Goal: Transaction & Acquisition: Purchase product/service

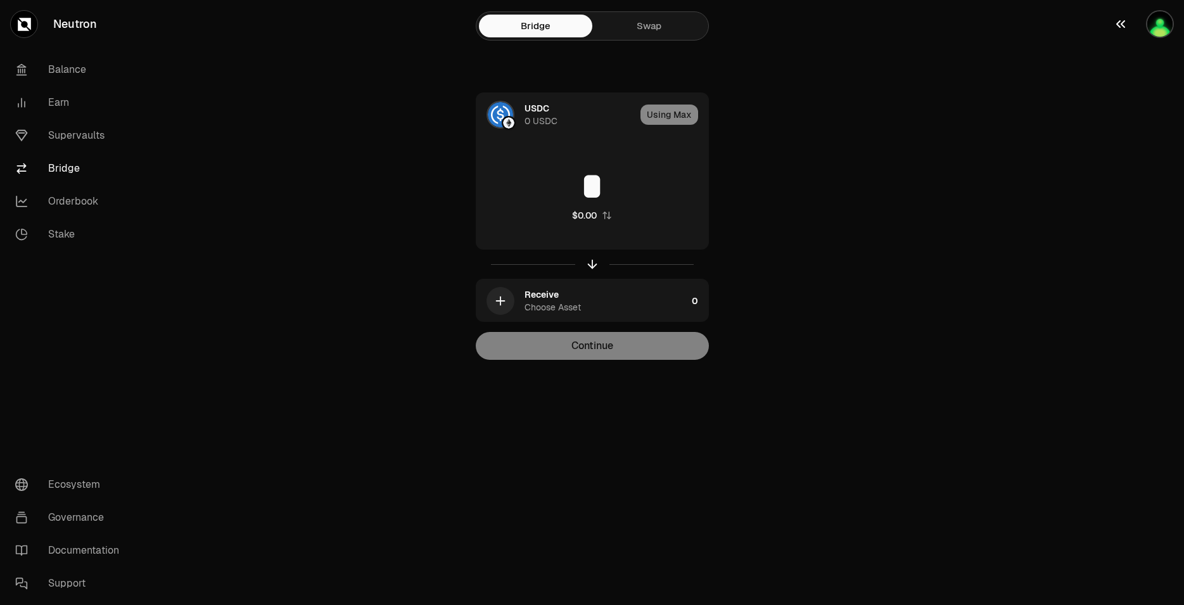
click at [1165, 23] on img "button" at bounding box center [1160, 24] width 28 height 28
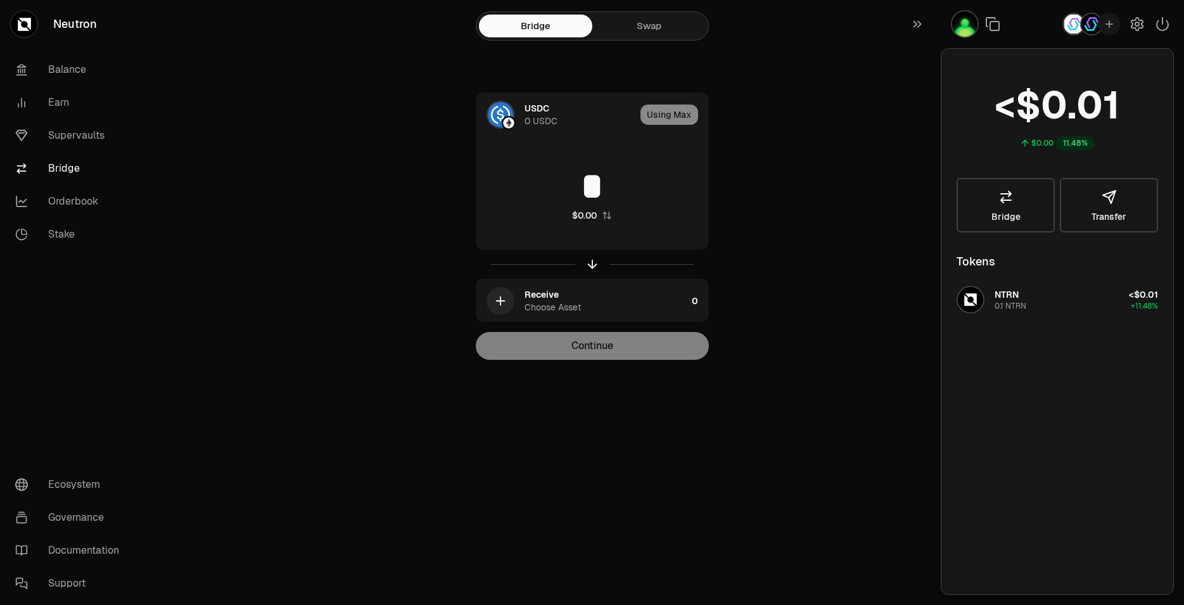
click at [870, 151] on main "Bridge Swap USDC 0 USDC Using Max * $0.00 Receive Choose Asset 0 Continue" at bounding box center [663, 205] width 1042 height 411
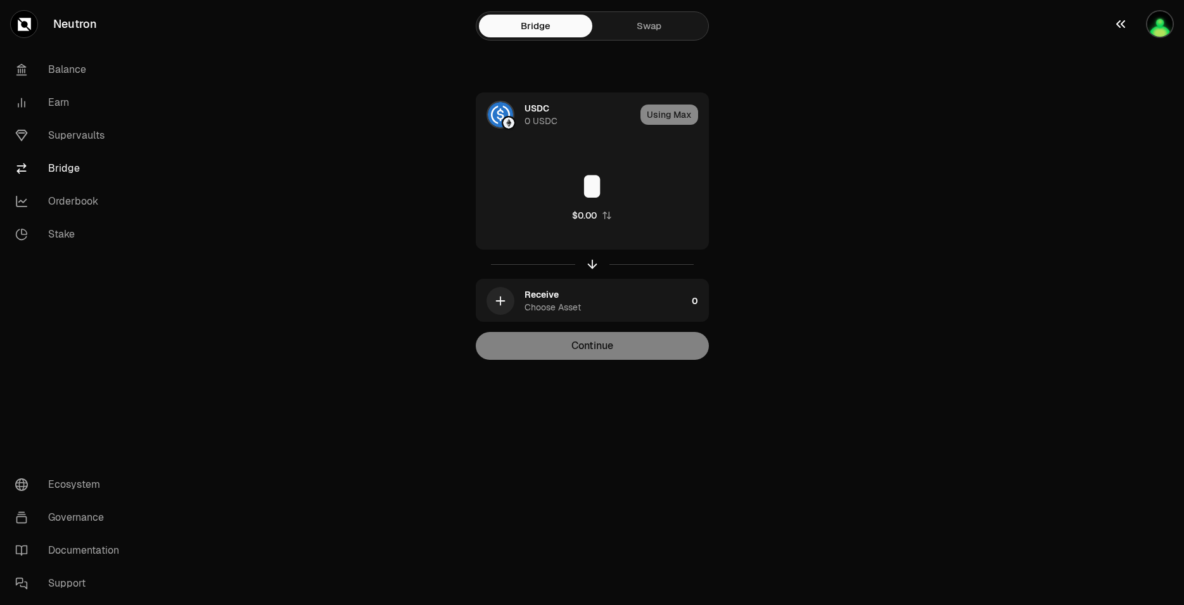
click at [1158, 28] on img "button" at bounding box center [1160, 24] width 28 height 28
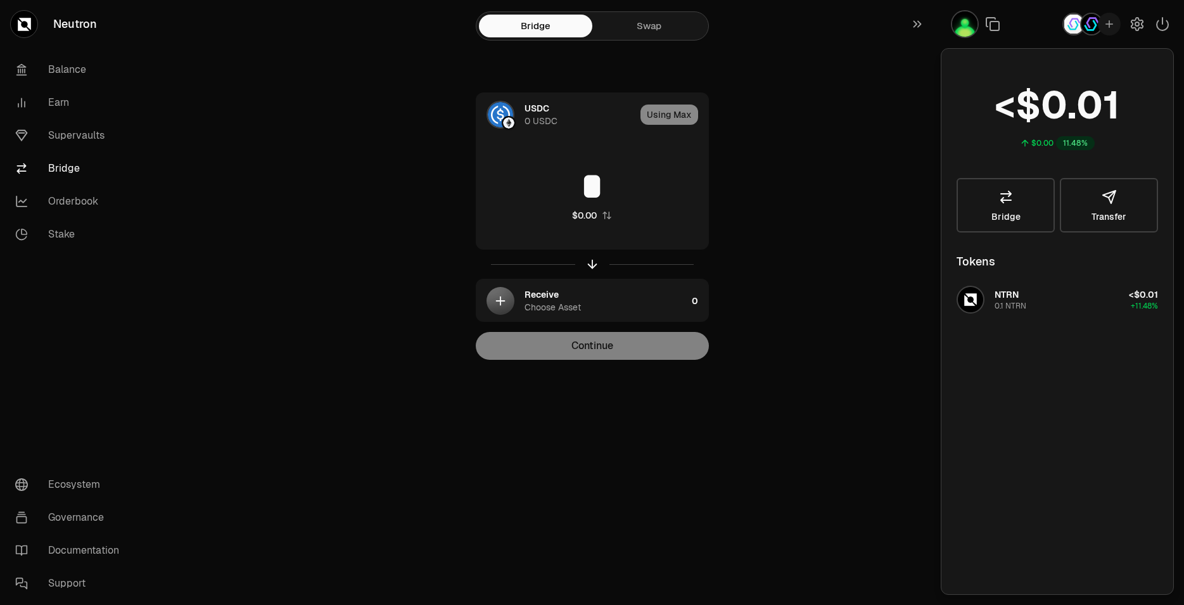
click at [1089, 23] on img "button" at bounding box center [1091, 24] width 23 height 23
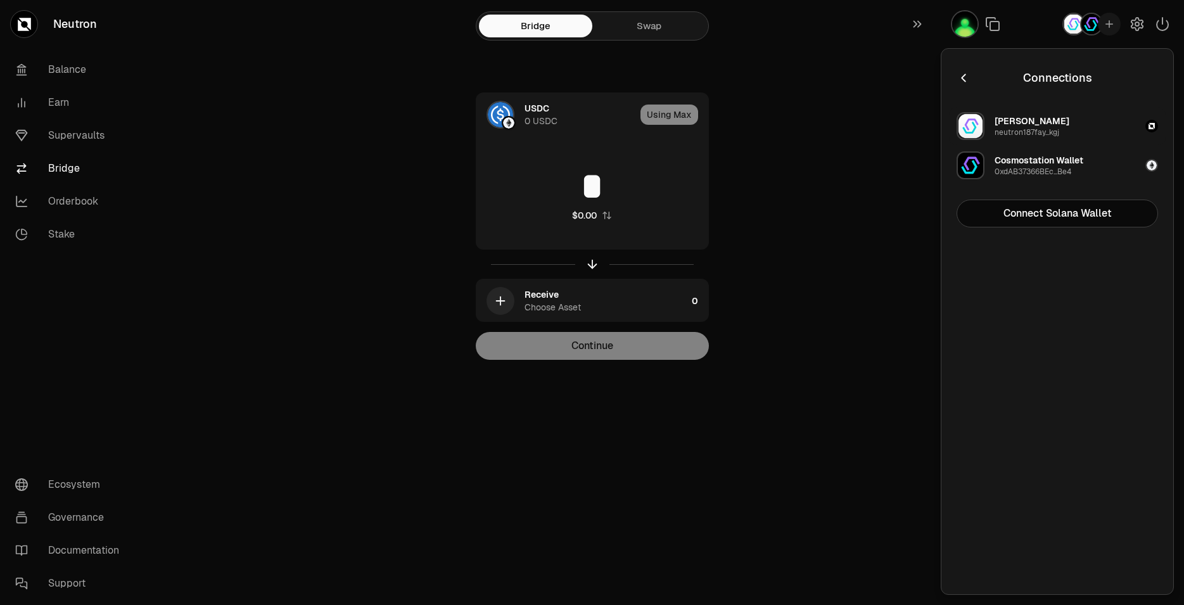
click at [971, 126] on img "button" at bounding box center [971, 126] width 28 height 28
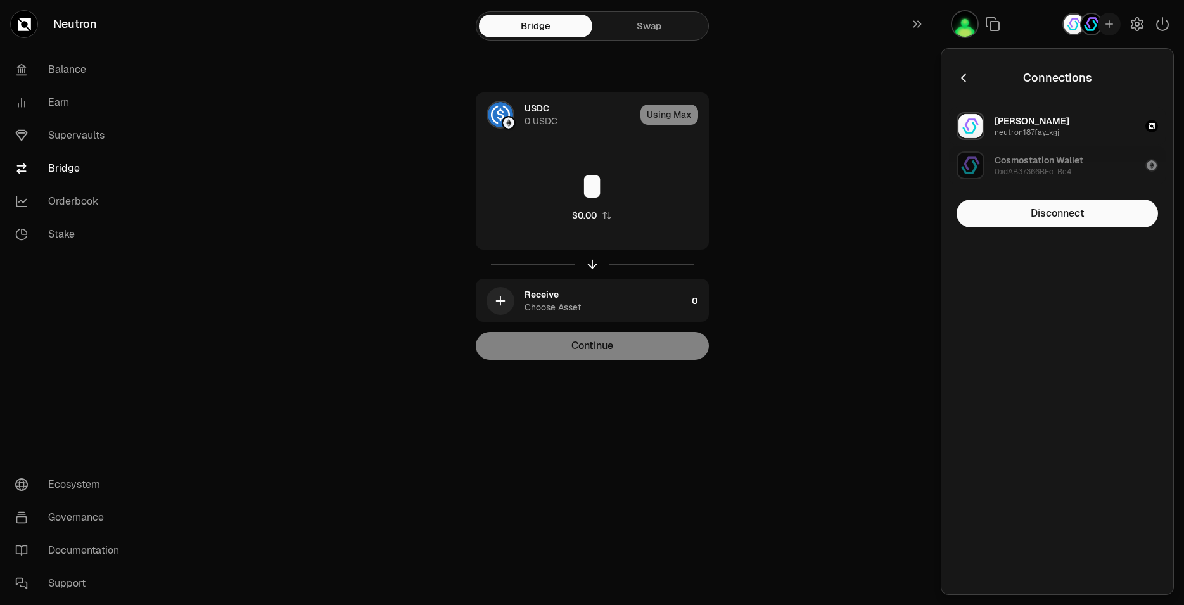
click at [1019, 160] on div "Cosmostation Wallet" at bounding box center [1039, 160] width 89 height 13
click at [1019, 162] on div "Cosmostation Wallet" at bounding box center [1039, 160] width 89 height 13
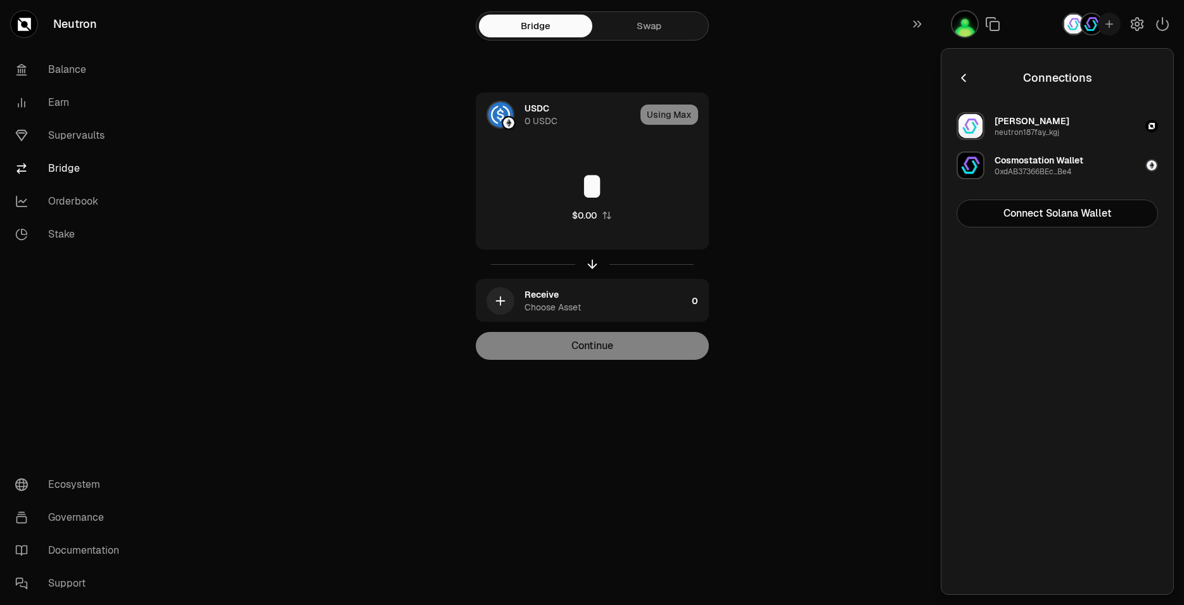
click at [1019, 163] on div "Cosmostation Wallet" at bounding box center [1039, 160] width 89 height 13
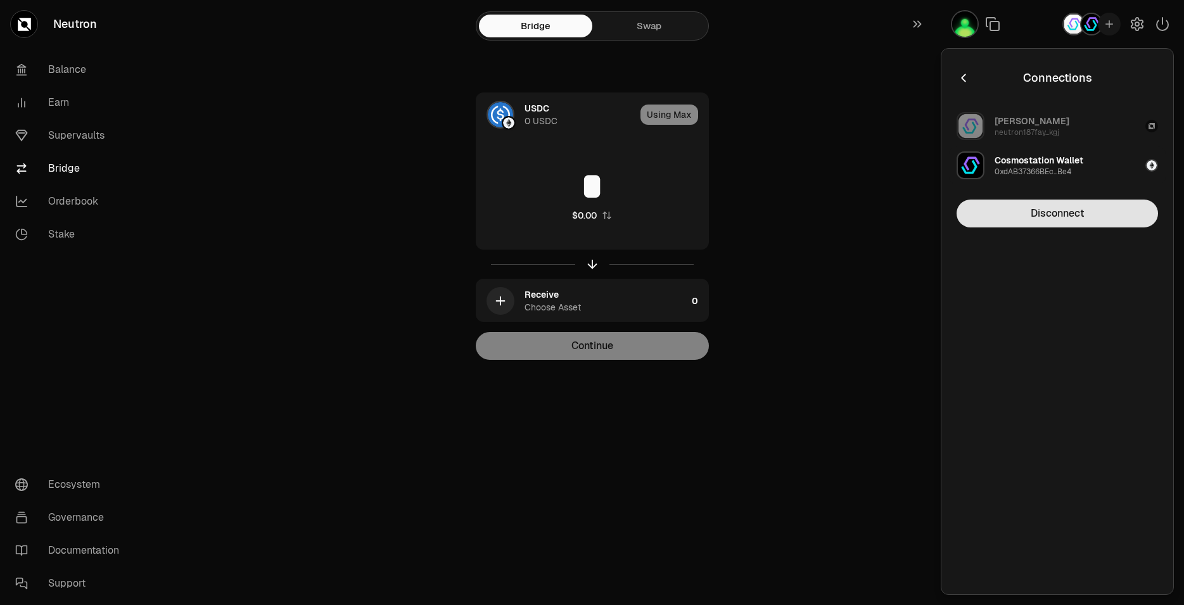
click at [1053, 212] on button "Disconnect" at bounding box center [1058, 214] width 202 height 28
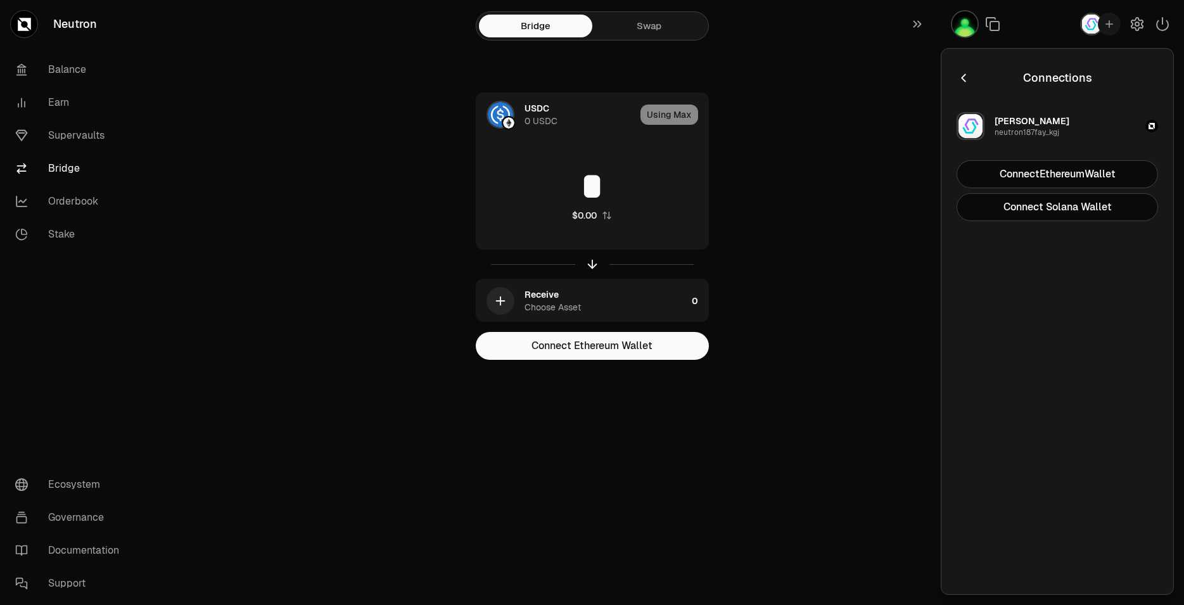
click at [1021, 127] on div "[PERSON_NAME]" at bounding box center [1032, 121] width 75 height 13
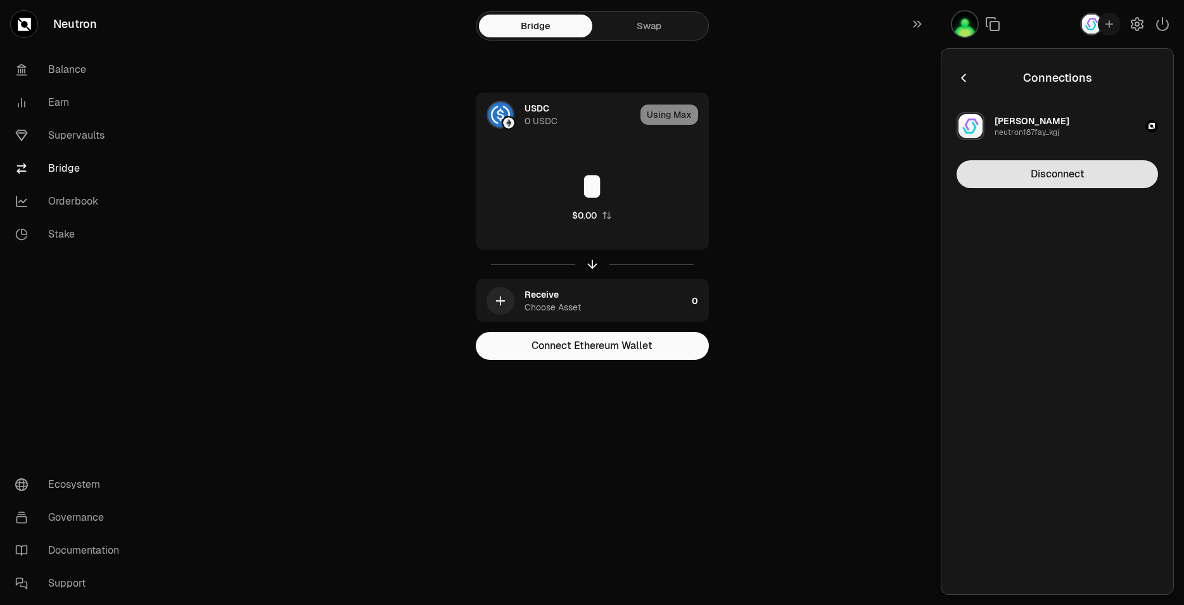
click at [1050, 175] on button "Disconnect" at bounding box center [1058, 174] width 202 height 28
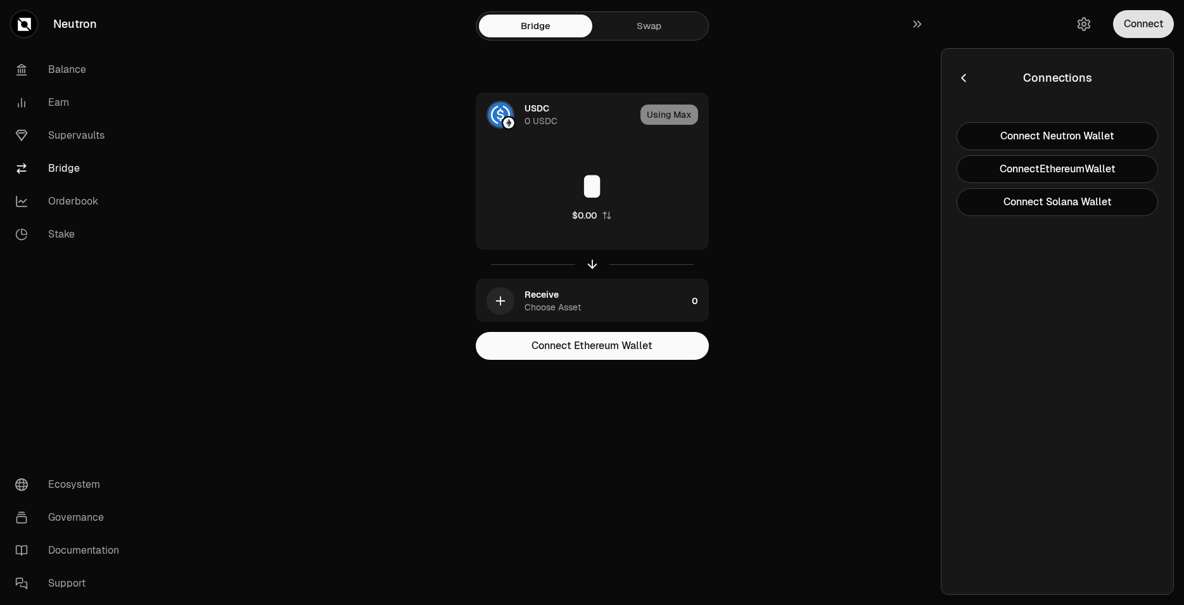
click at [1146, 20] on button "Connect" at bounding box center [1143, 24] width 61 height 28
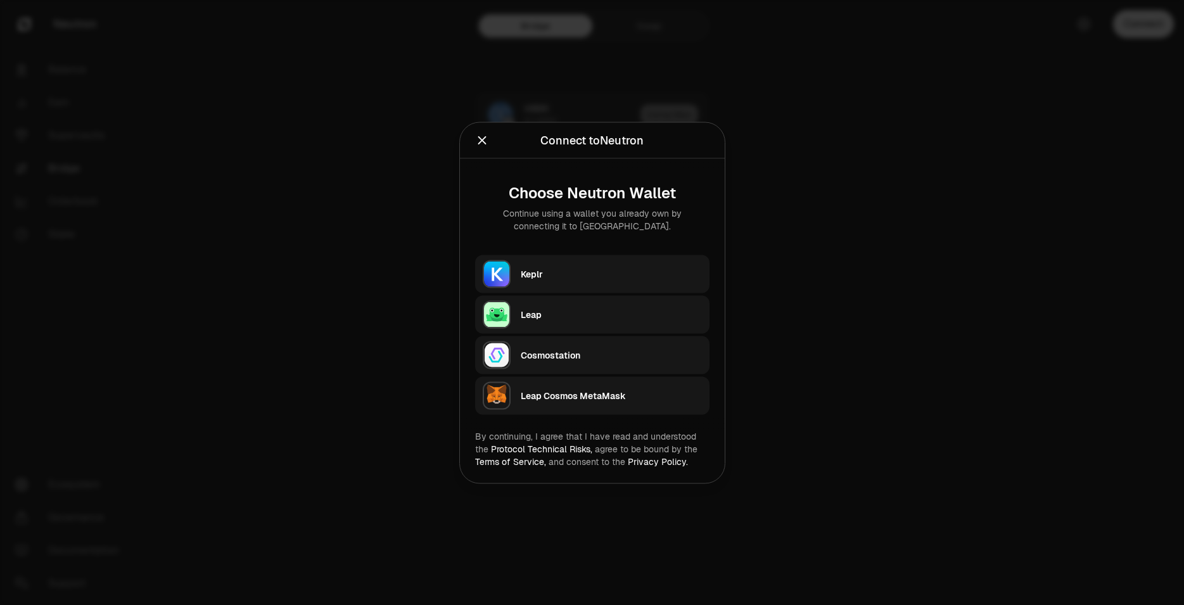
click at [568, 398] on div "Leap Cosmos MetaMask" at bounding box center [611, 395] width 181 height 13
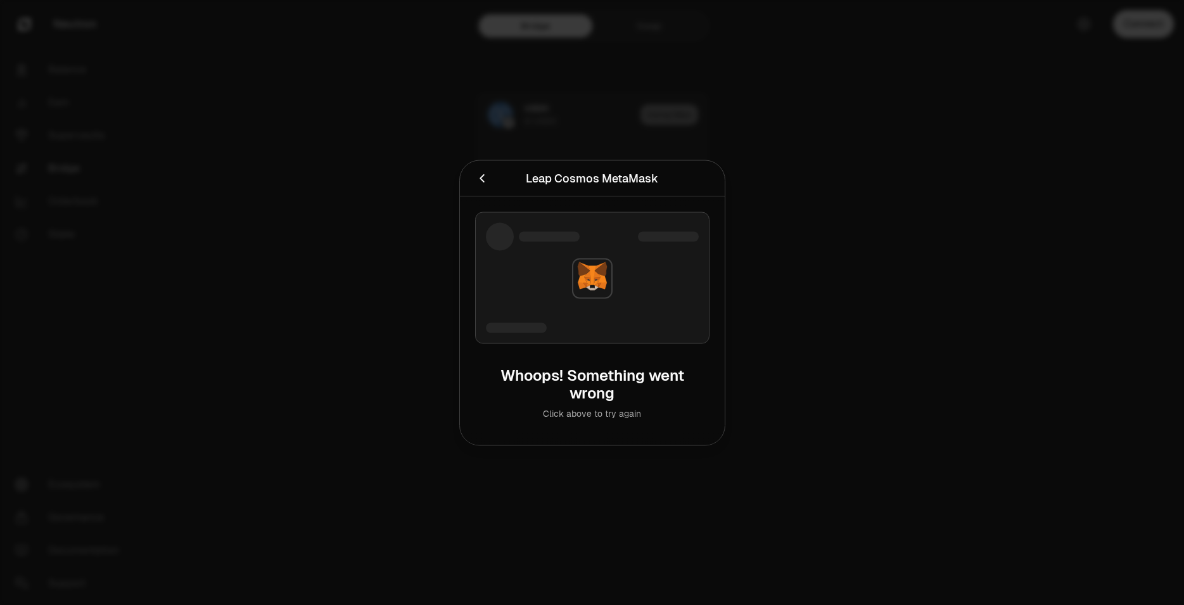
click at [820, 326] on div at bounding box center [592, 302] width 1184 height 605
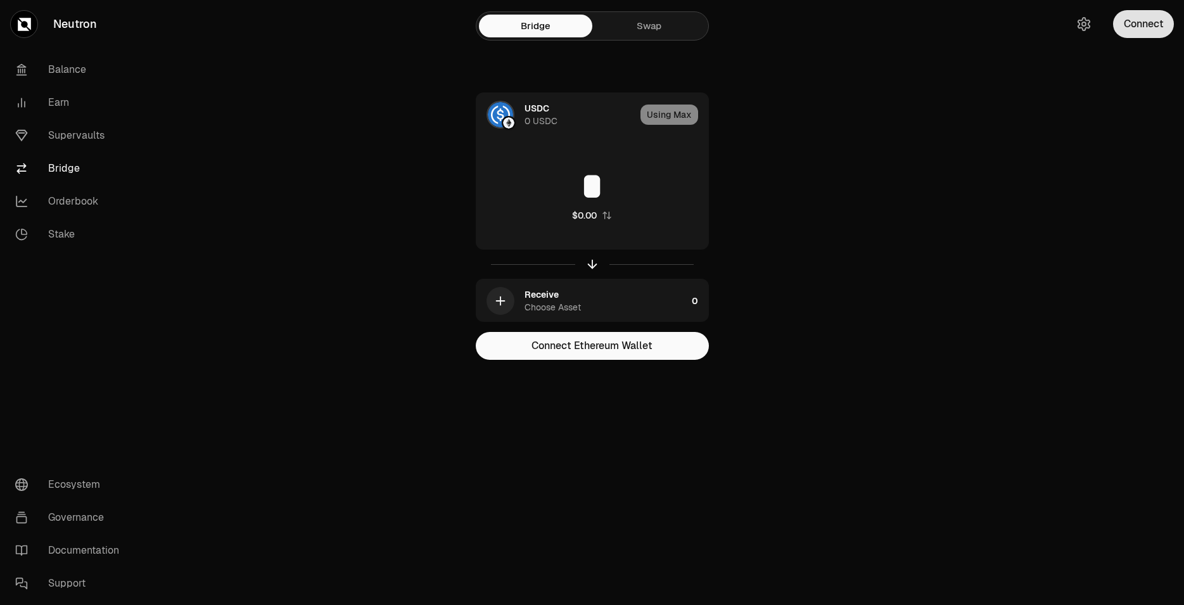
click at [1150, 25] on button "Connect" at bounding box center [1143, 24] width 61 height 28
